Goal: Task Accomplishment & Management: Manage account settings

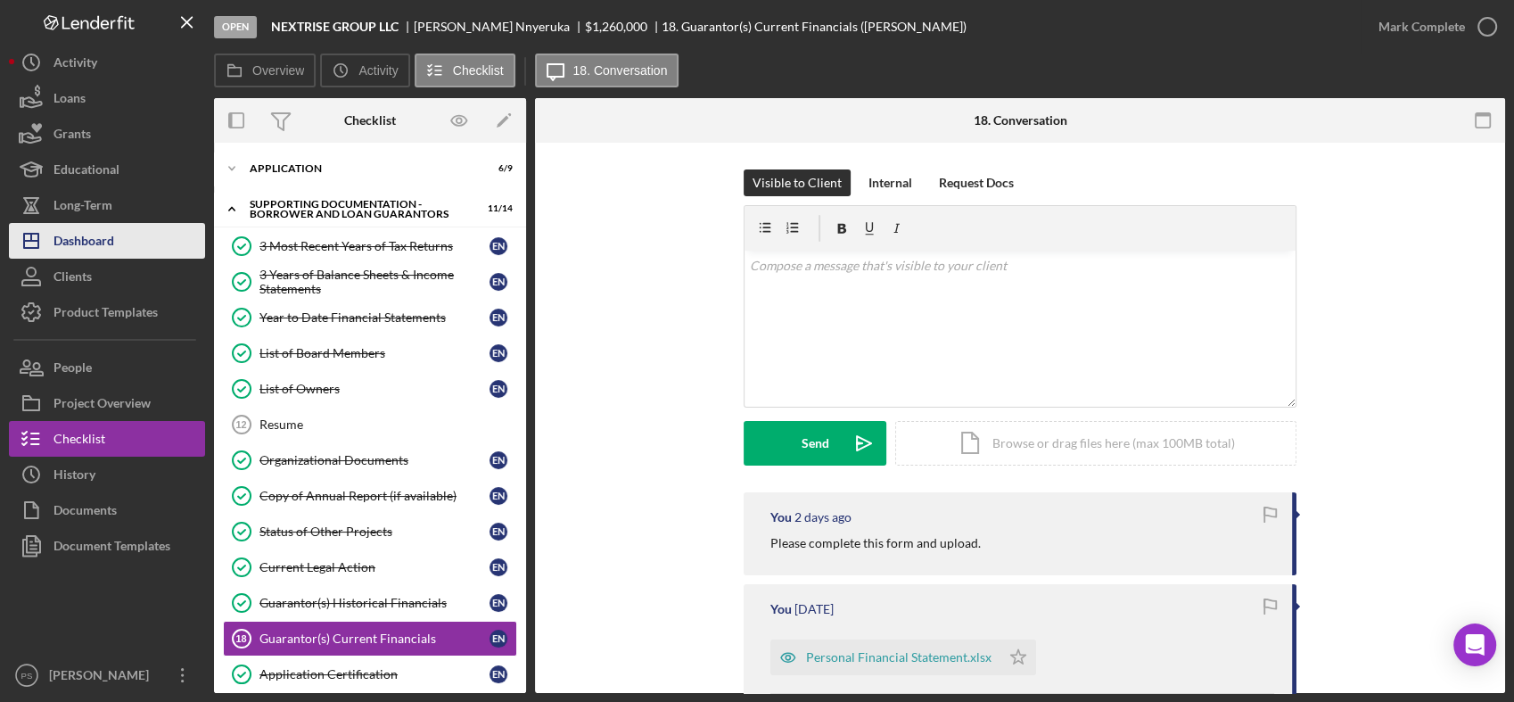
click at [109, 231] on div "Dashboard" at bounding box center [83, 243] width 61 height 40
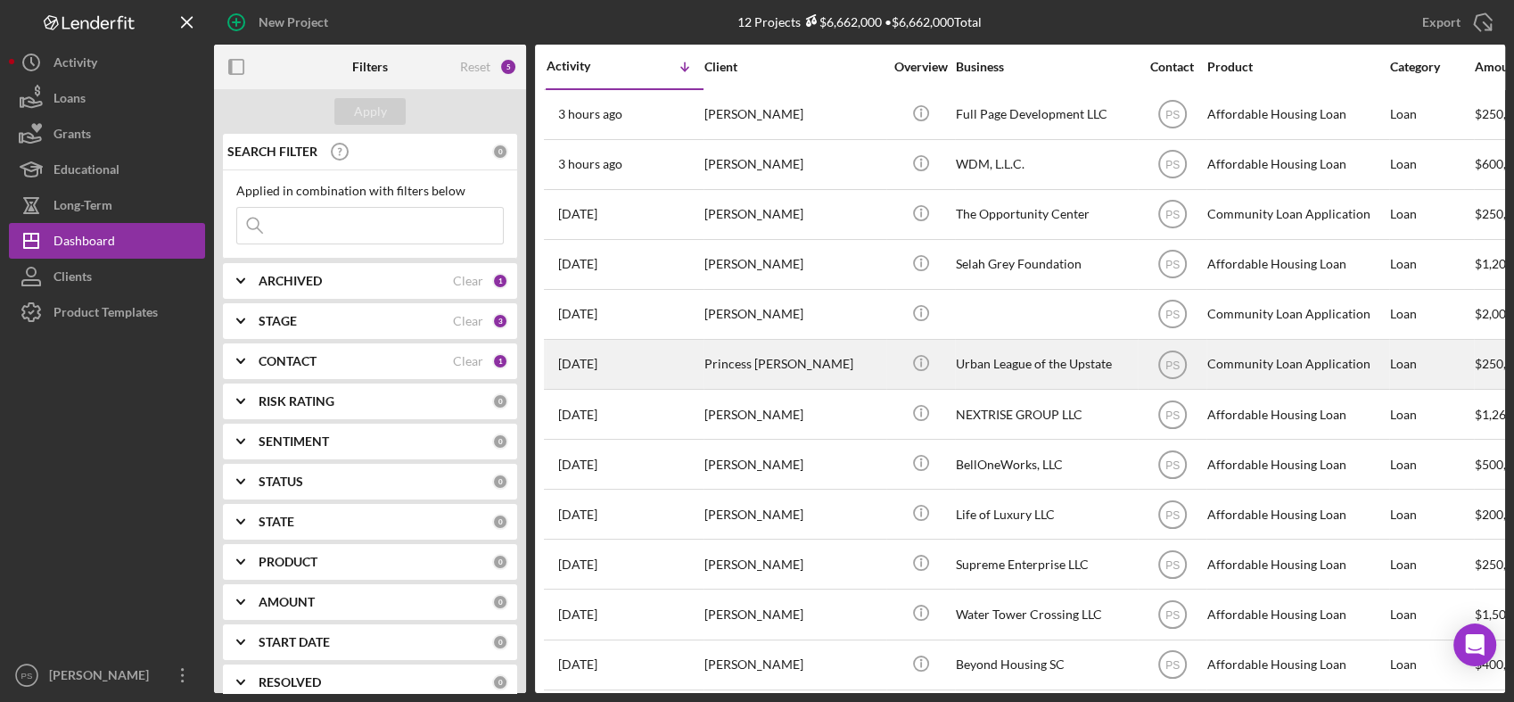
scroll to position [15, 0]
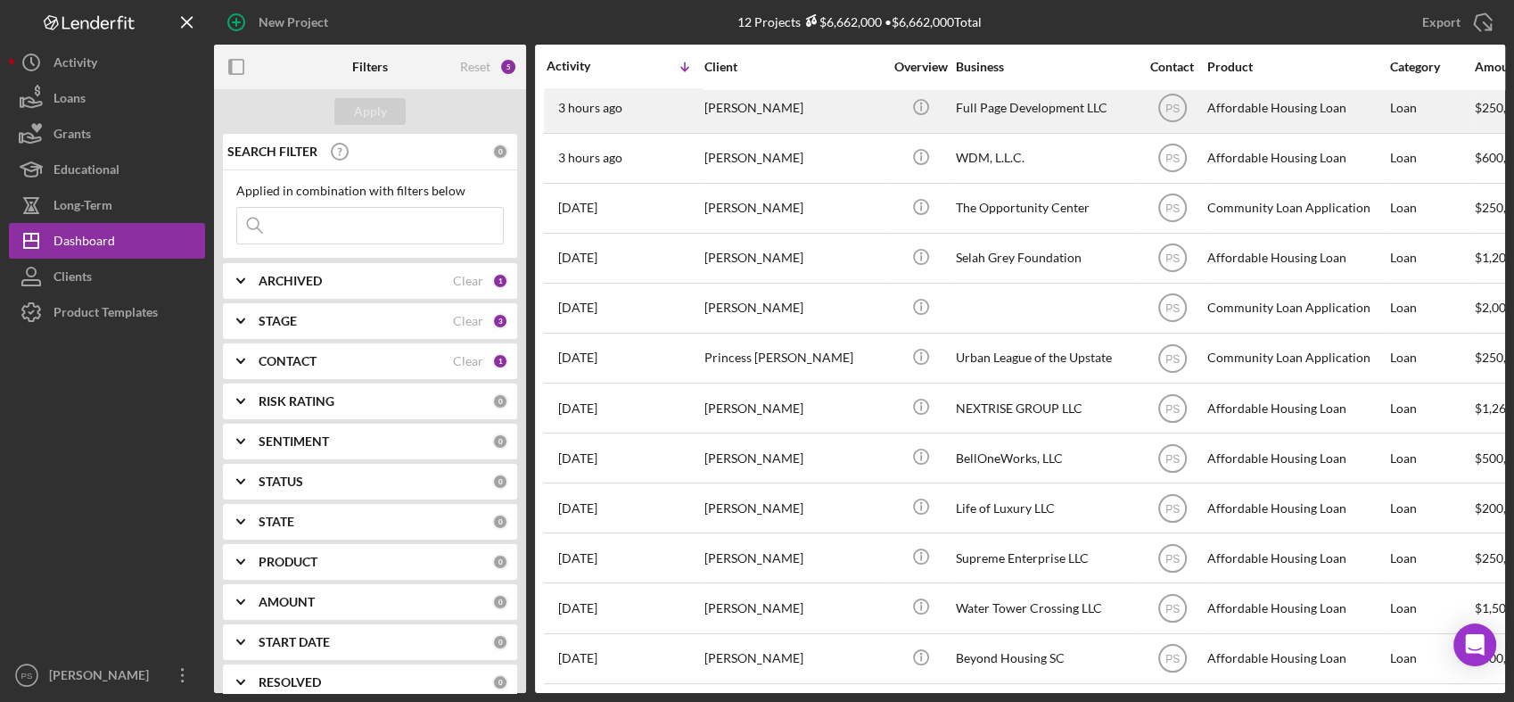
click at [772, 98] on div "[PERSON_NAME]" at bounding box center [793, 108] width 178 height 47
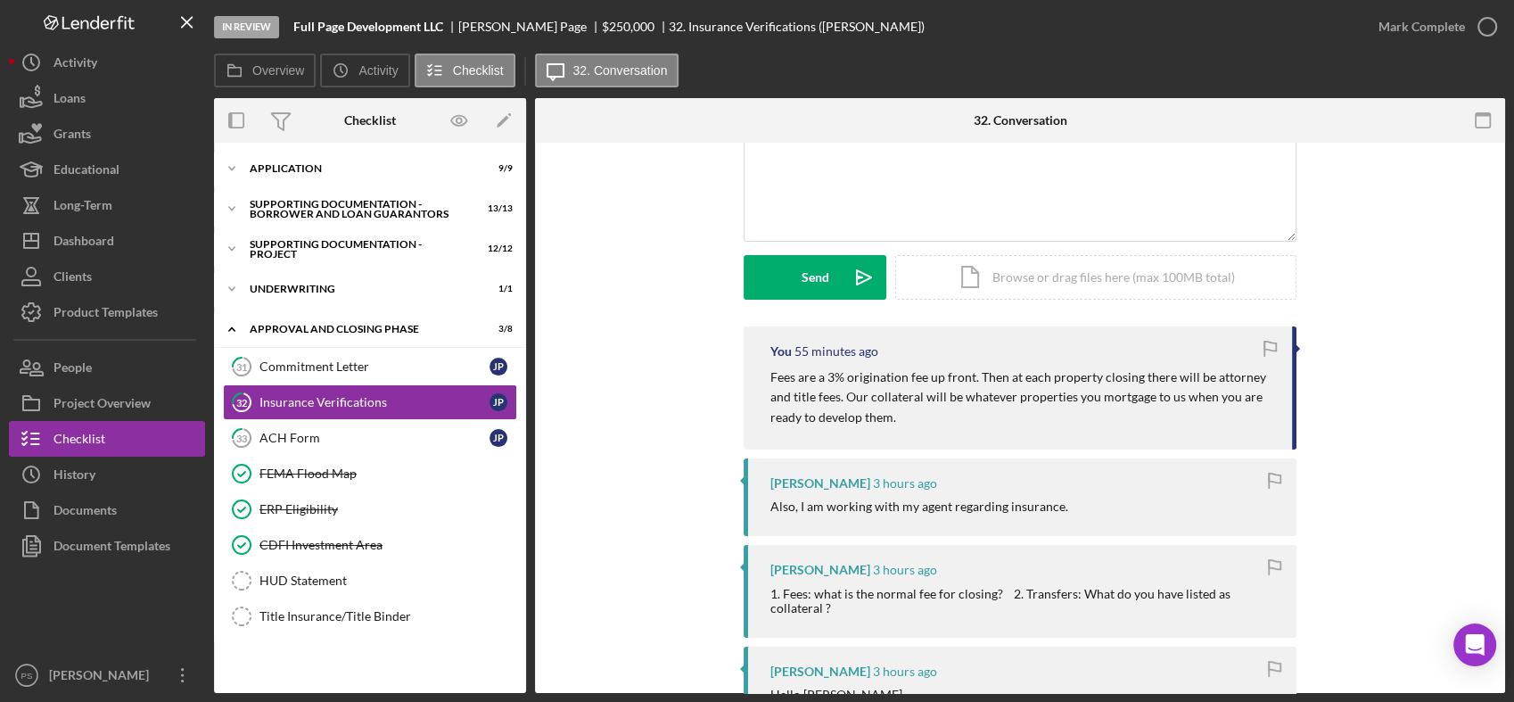
scroll to position [198, 0]
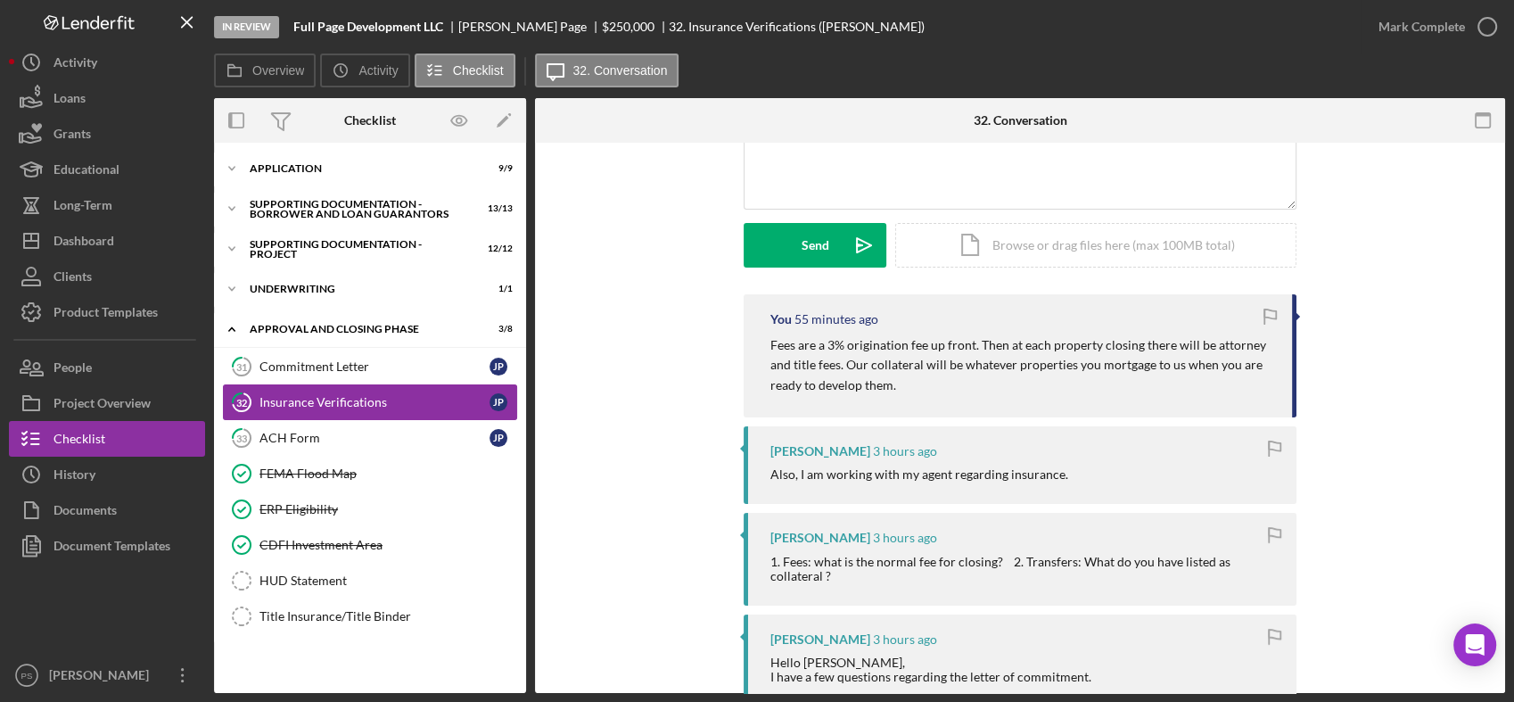
click at [382, 396] on div "Insurance Verifications" at bounding box center [374, 402] width 230 height 14
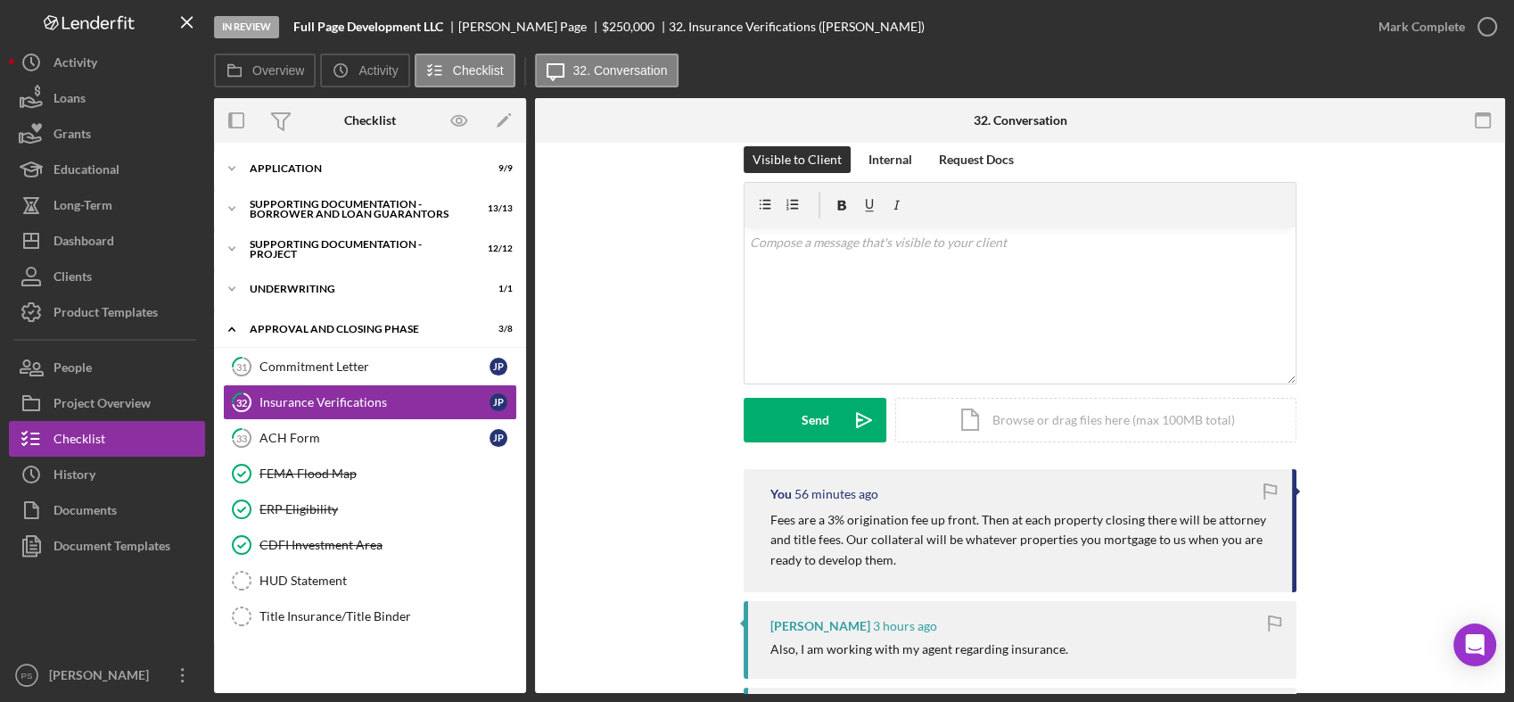
scroll to position [0, 0]
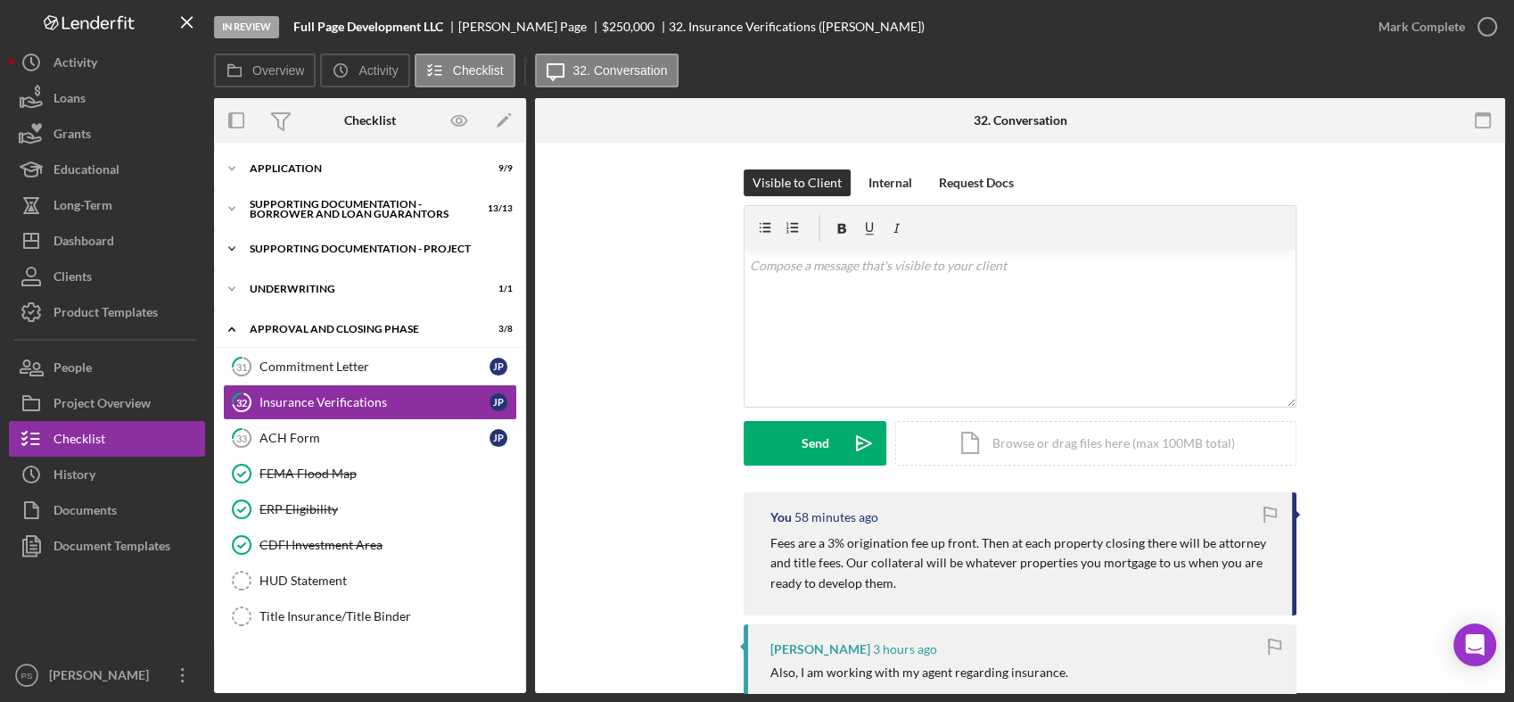
click at [234, 242] on icon "Icon/Expander" at bounding box center [232, 249] width 36 height 36
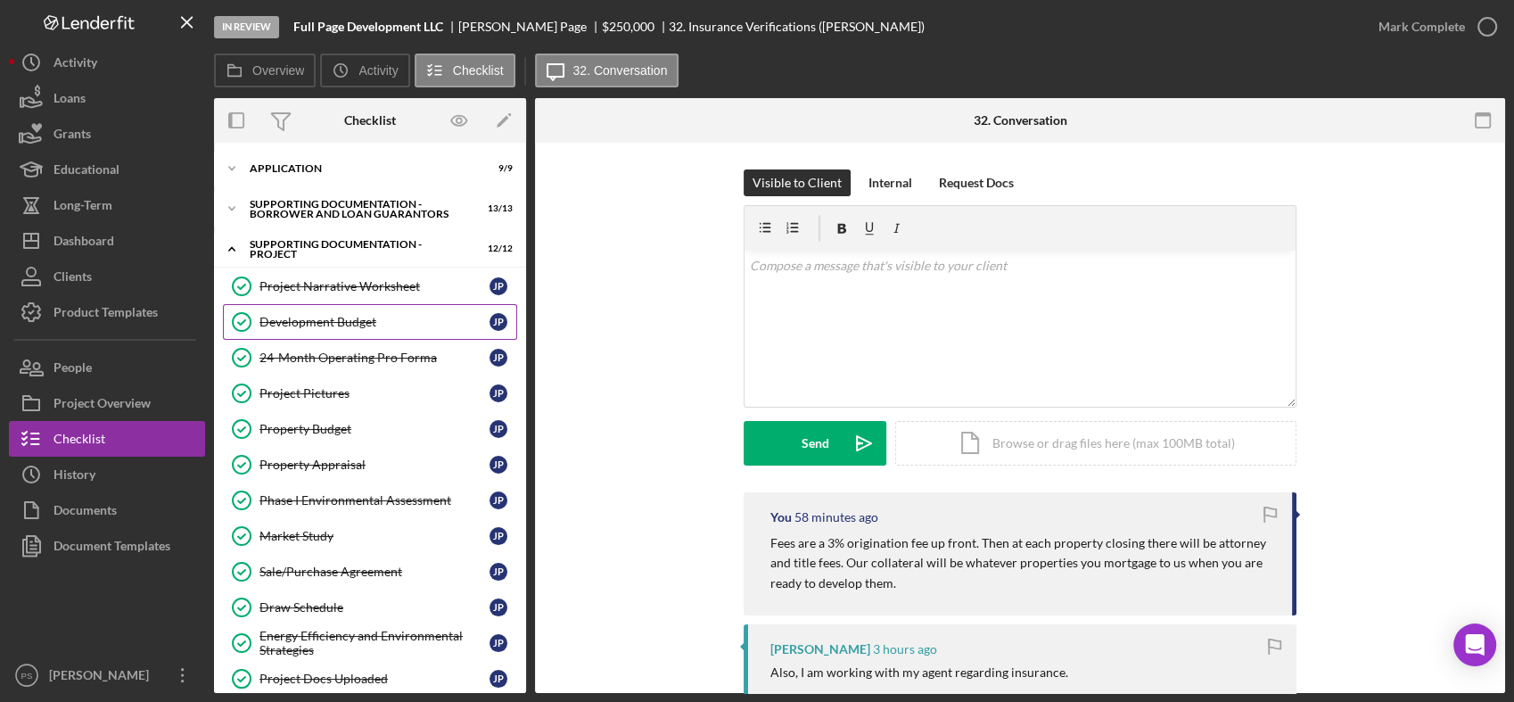
click at [356, 323] on div "Development Budget" at bounding box center [374, 322] width 230 height 14
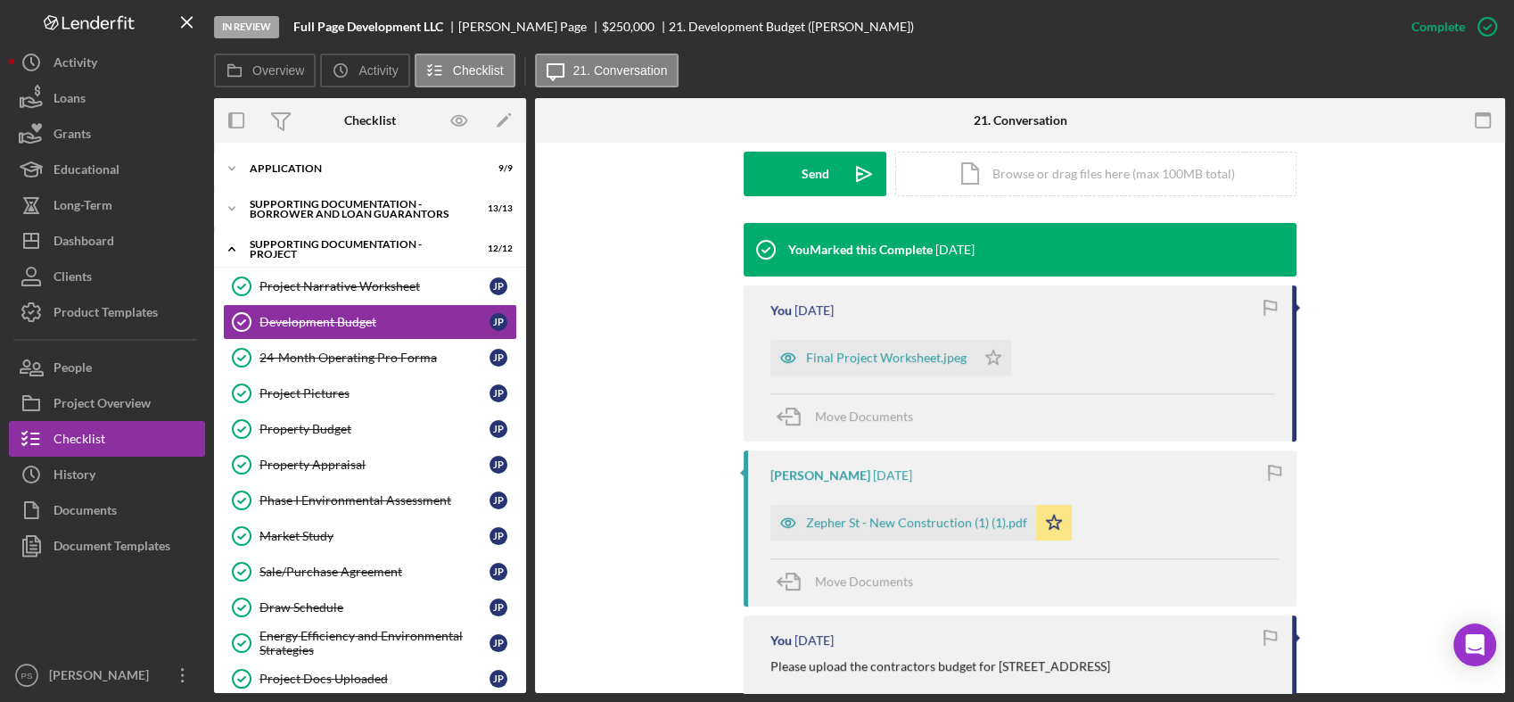
scroll to position [528, 0]
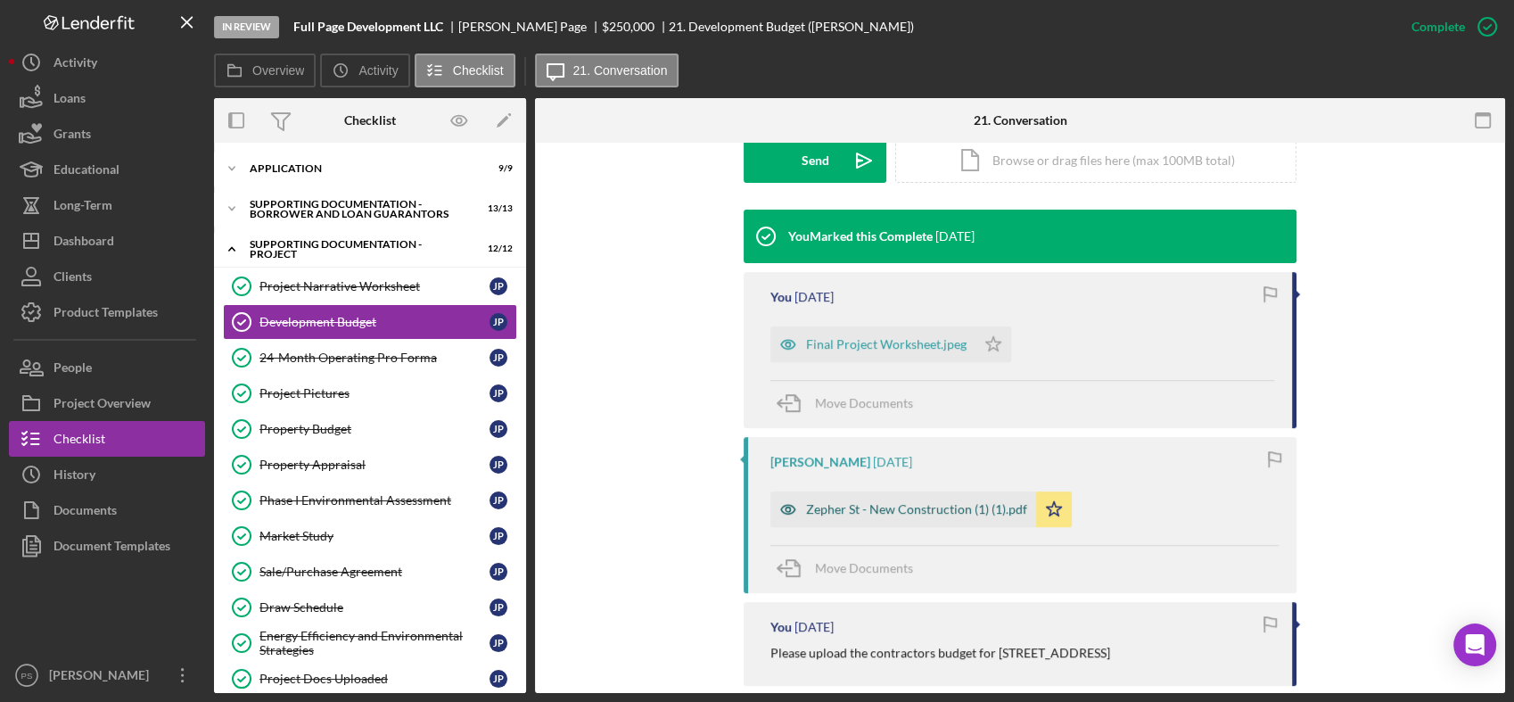
click at [931, 502] on div "Zepher St - New Construction (1) (1).pdf" at bounding box center [916, 509] width 221 height 14
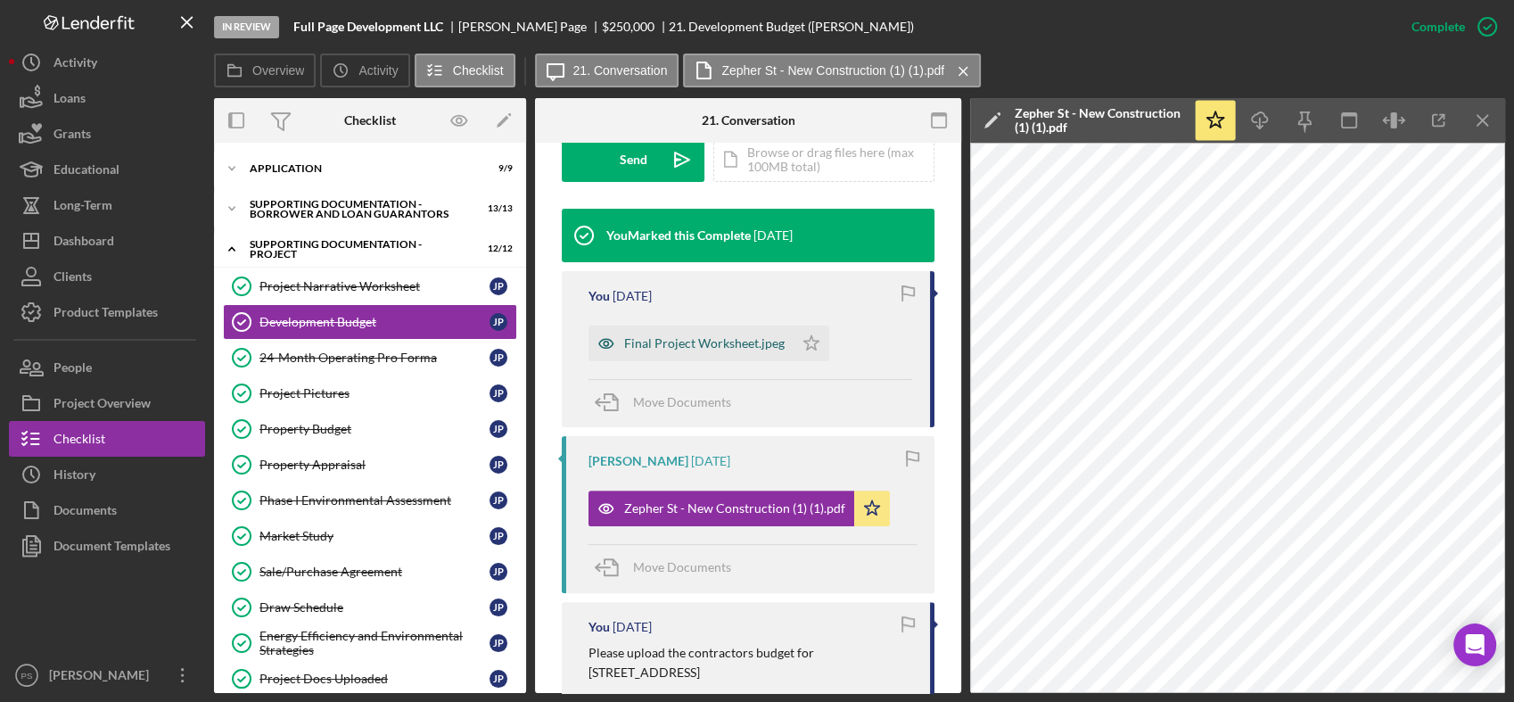
click at [736, 341] on div "Final Project Worksheet.jpeg" at bounding box center [704, 343] width 160 height 14
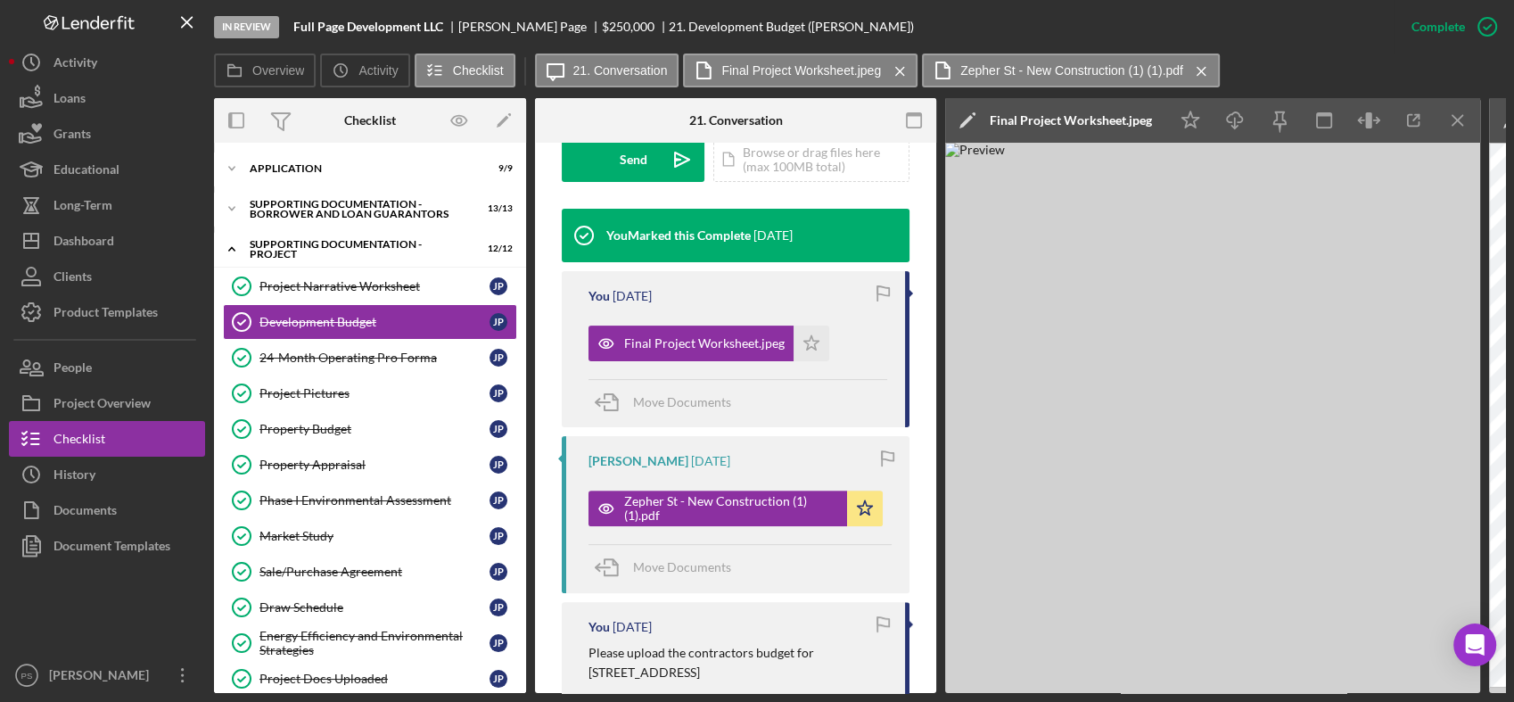
scroll to position [549, 0]
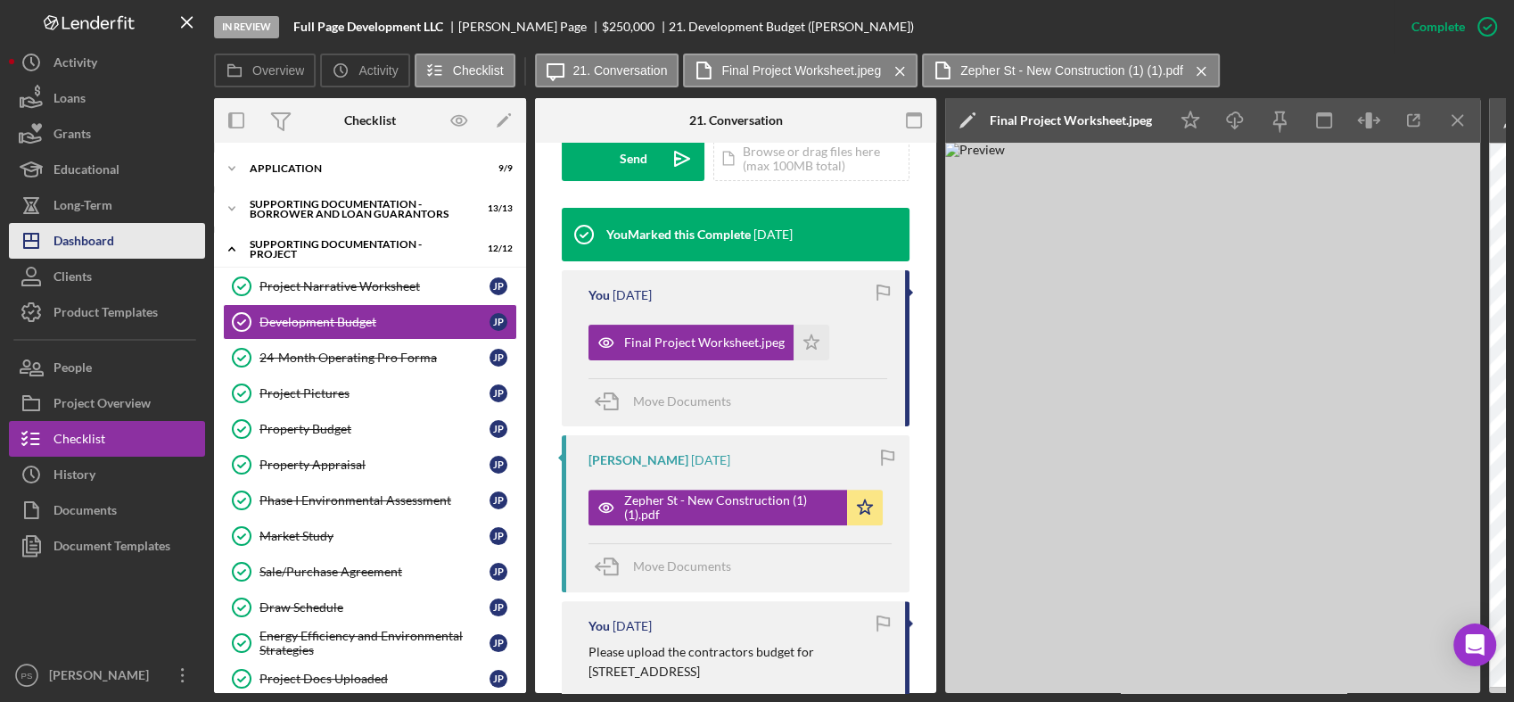
click at [116, 235] on button "Icon/Dashboard Dashboard" at bounding box center [107, 241] width 196 height 36
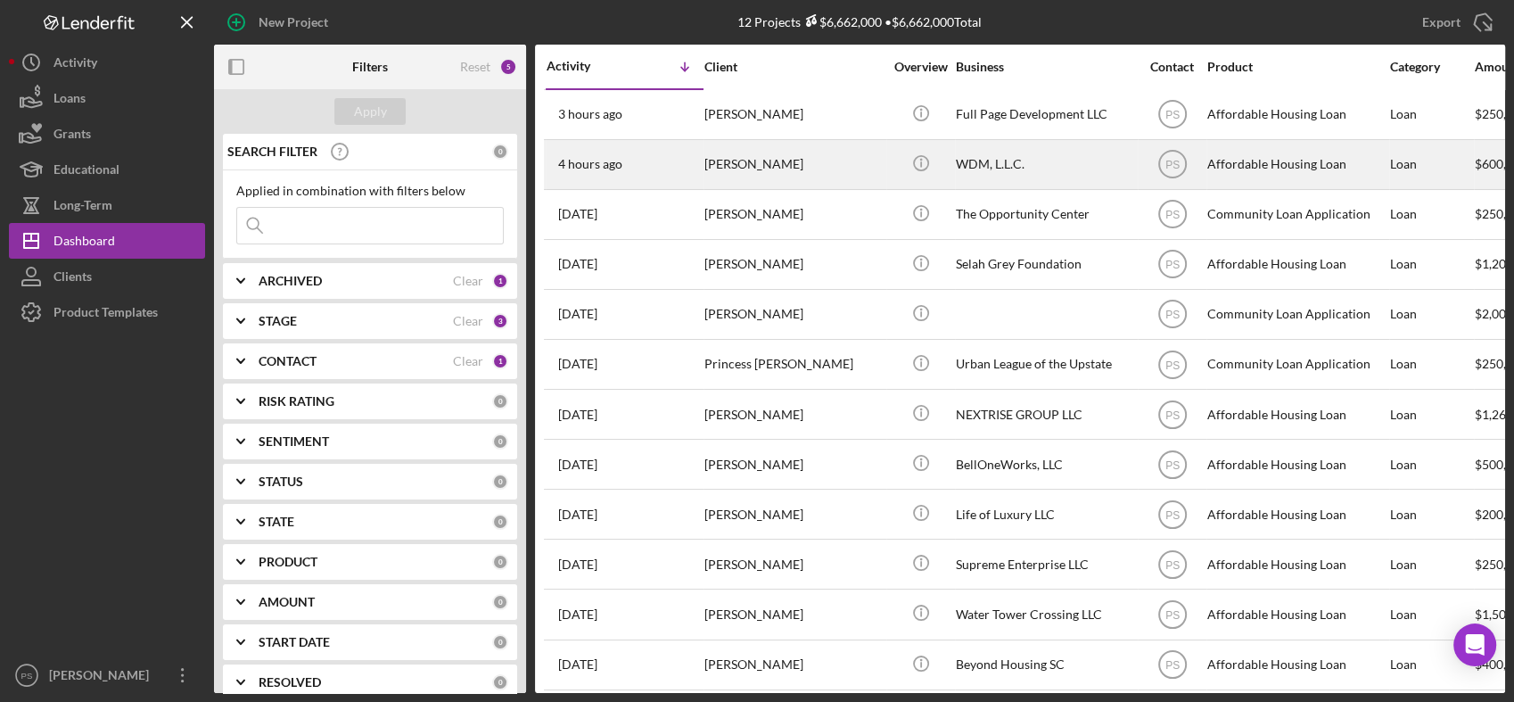
click at [785, 153] on div "[PERSON_NAME]" at bounding box center [793, 164] width 178 height 47
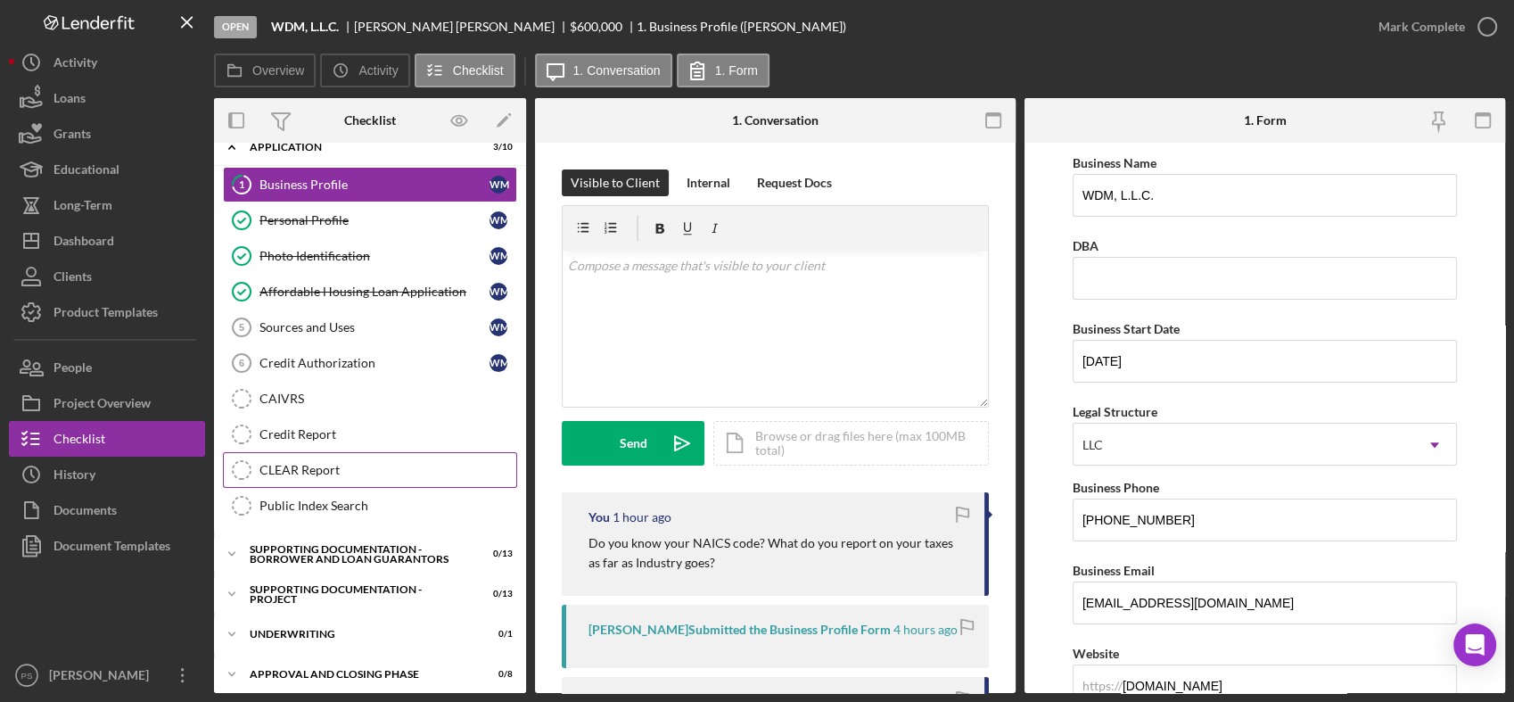
scroll to position [29, 0]
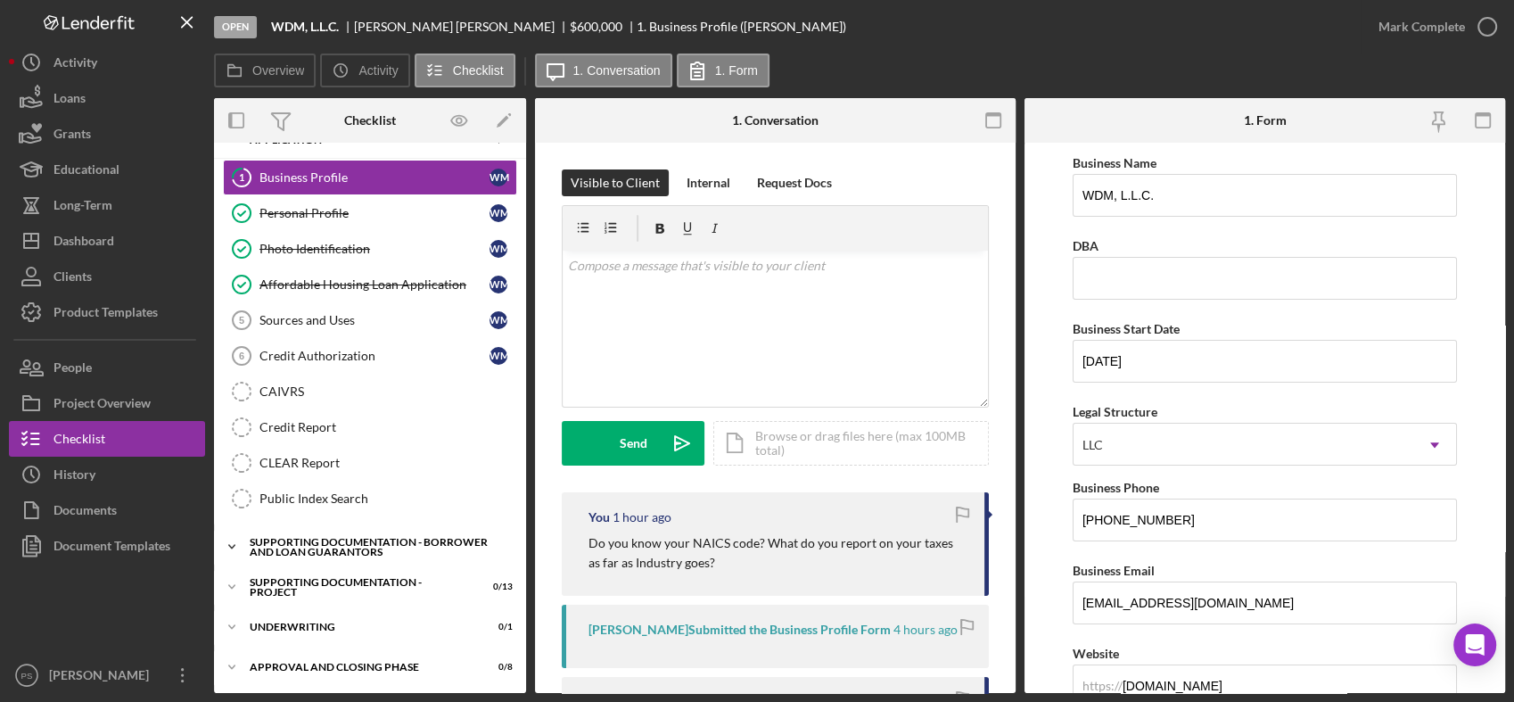
click at [233, 545] on polyline at bounding box center [231, 547] width 5 height 4
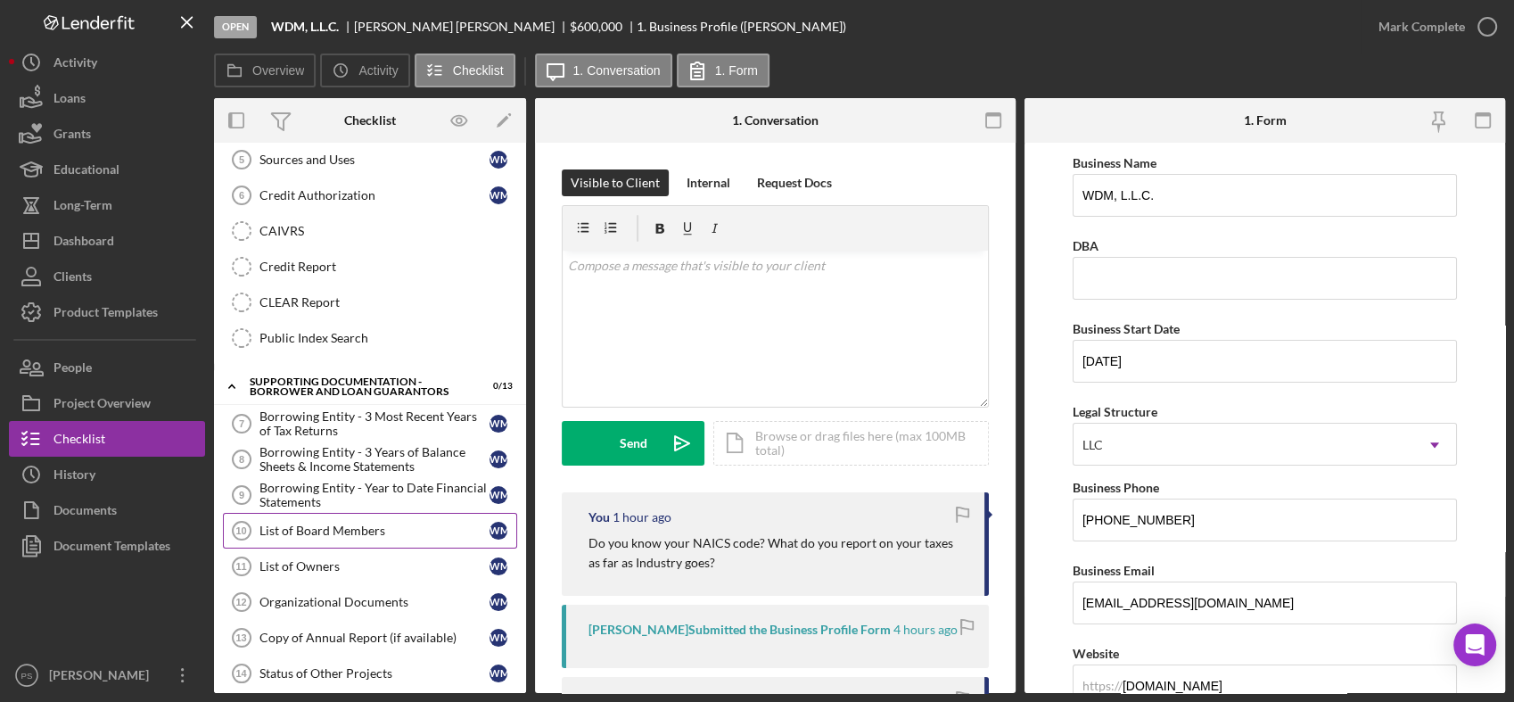
scroll to position [292, 0]
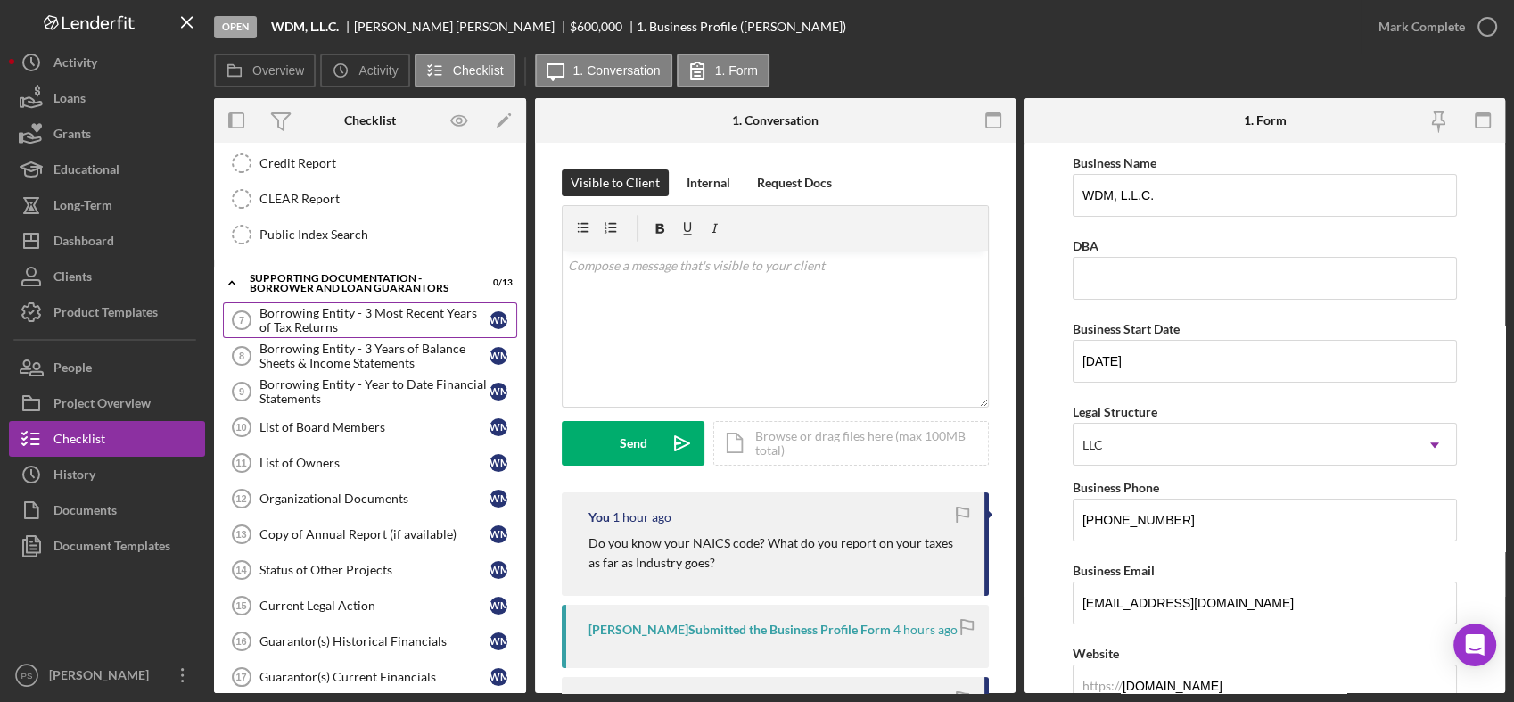
click at [374, 322] on div "Borrowing Entity - 3 Most Recent Years of Tax Returns" at bounding box center [374, 320] width 230 height 29
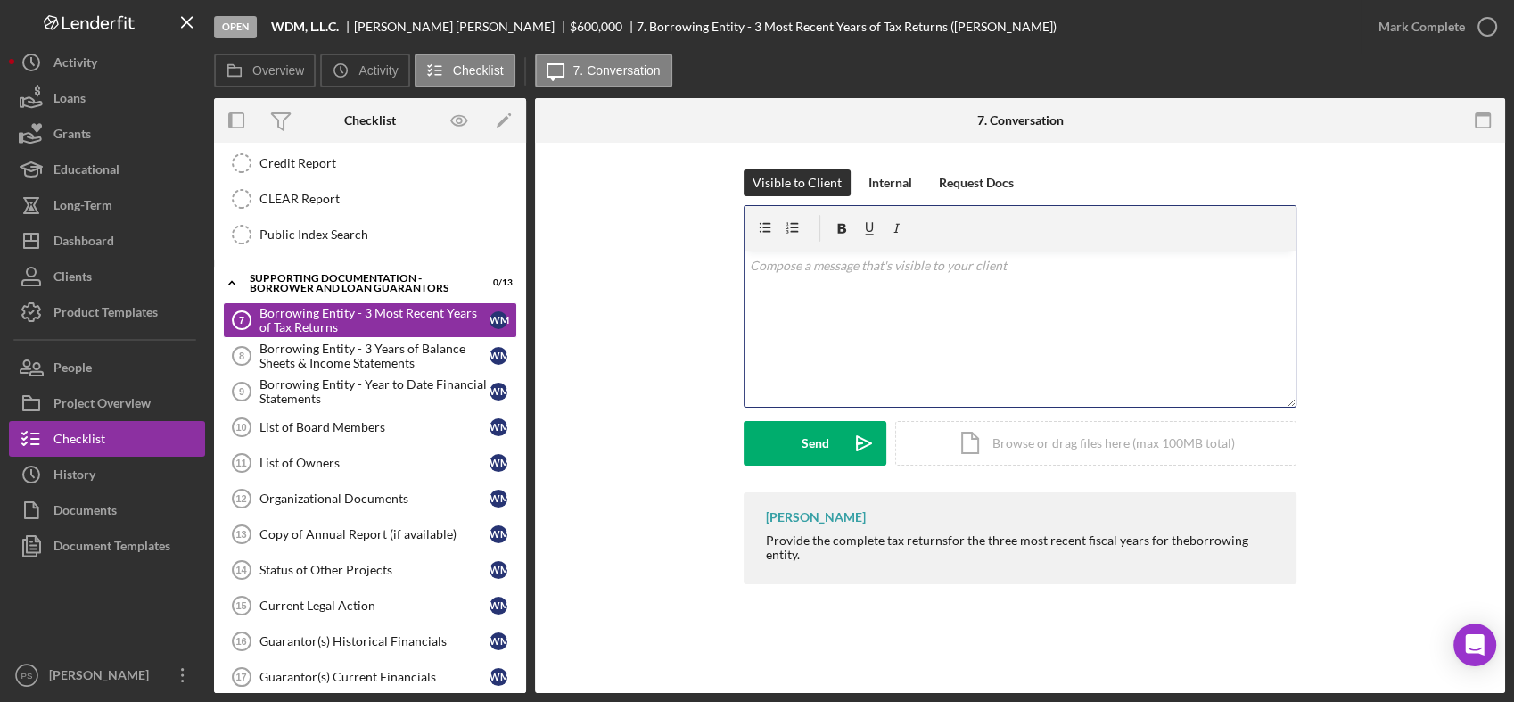
click at [956, 267] on p at bounding box center [1020, 266] width 541 height 20
click at [916, 192] on button "Internal" at bounding box center [890, 182] width 62 height 27
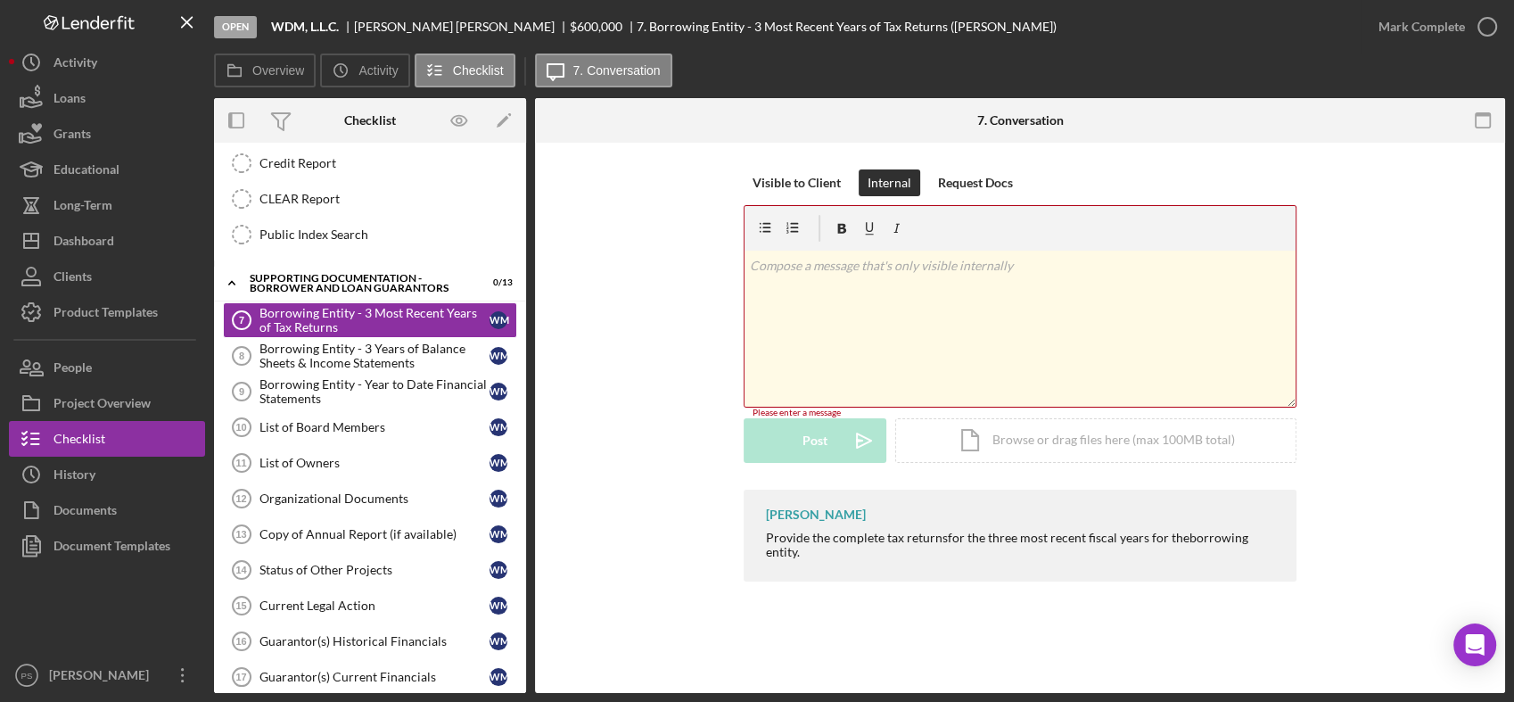
click at [870, 267] on p at bounding box center [1020, 266] width 541 height 20
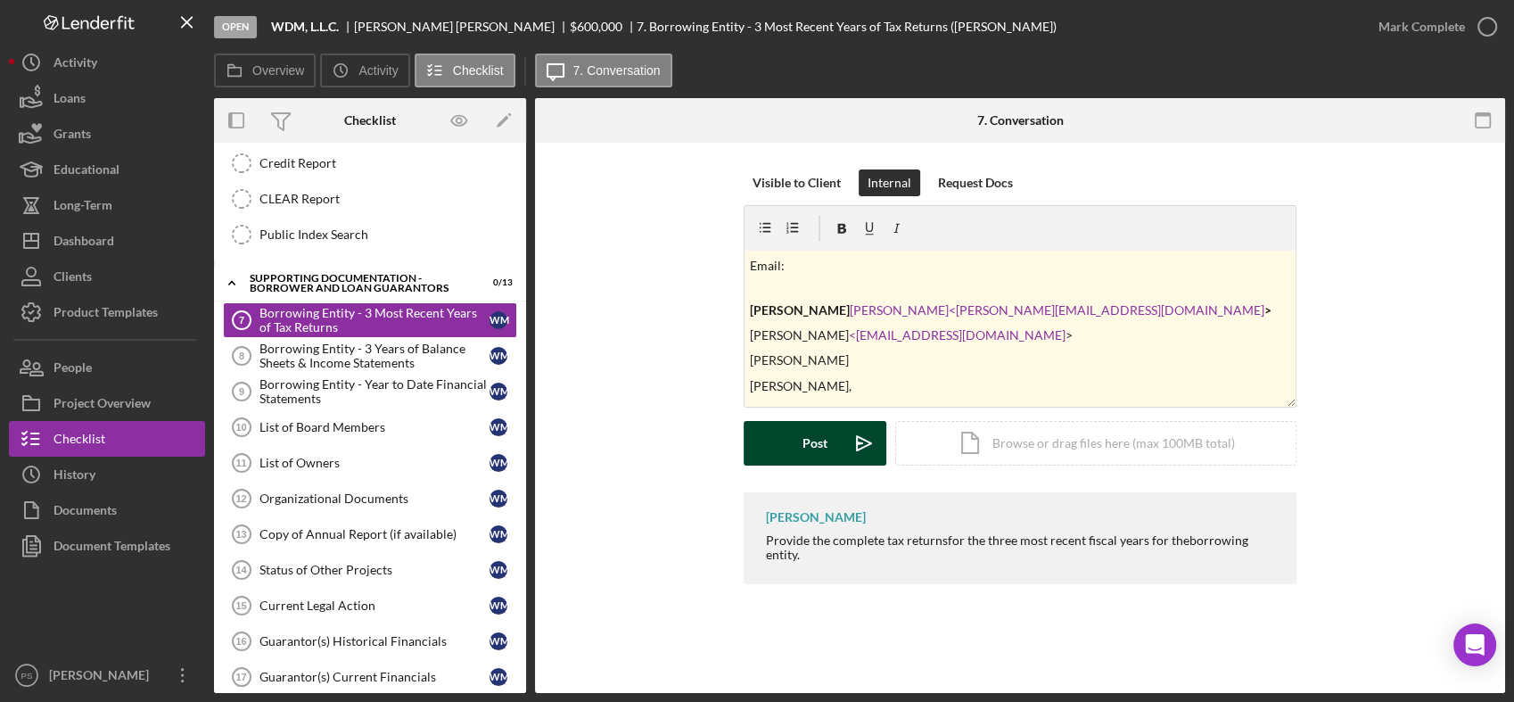
click at [820, 436] on div "Post" at bounding box center [814, 443] width 25 height 45
